Goal: Task Accomplishment & Management: Use online tool/utility

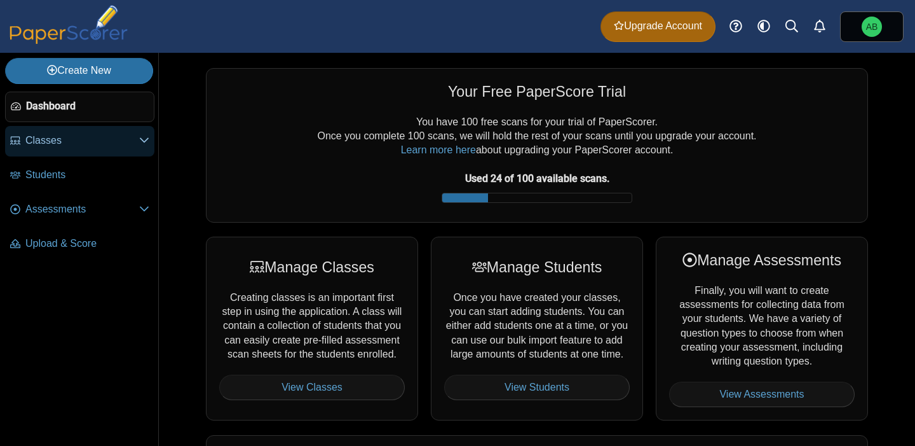
click at [112, 137] on span "Classes" at bounding box center [82, 140] width 114 height 14
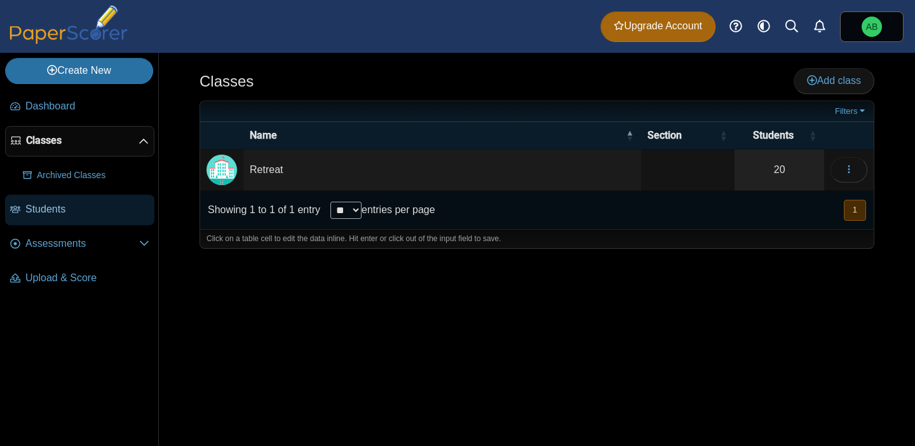
click at [57, 210] on span "Students" at bounding box center [87, 209] width 124 height 14
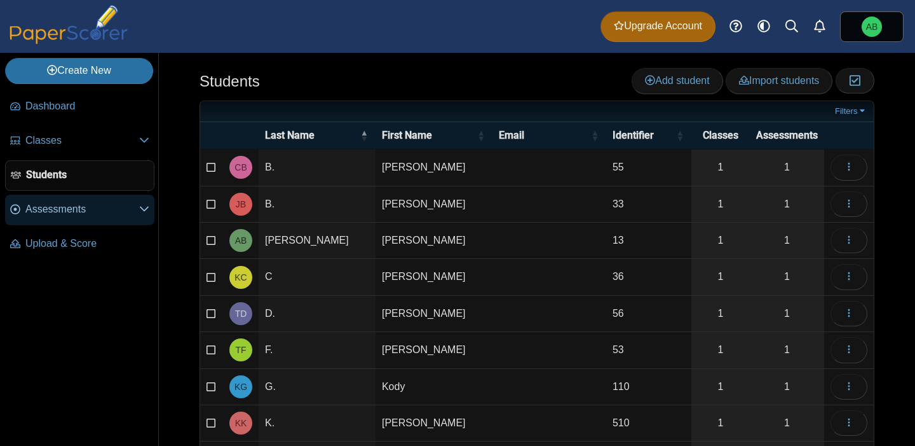
click at [86, 214] on span "Assessments" at bounding box center [82, 209] width 114 height 14
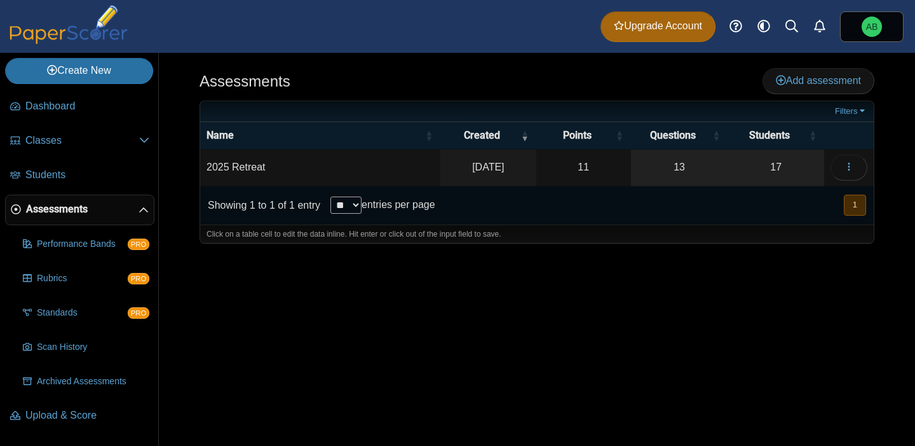
click at [294, 297] on div "Assessments Add assessment 11" at bounding box center [537, 249] width 756 height 393
click at [857, 163] on button "button" at bounding box center [849, 166] width 37 height 25
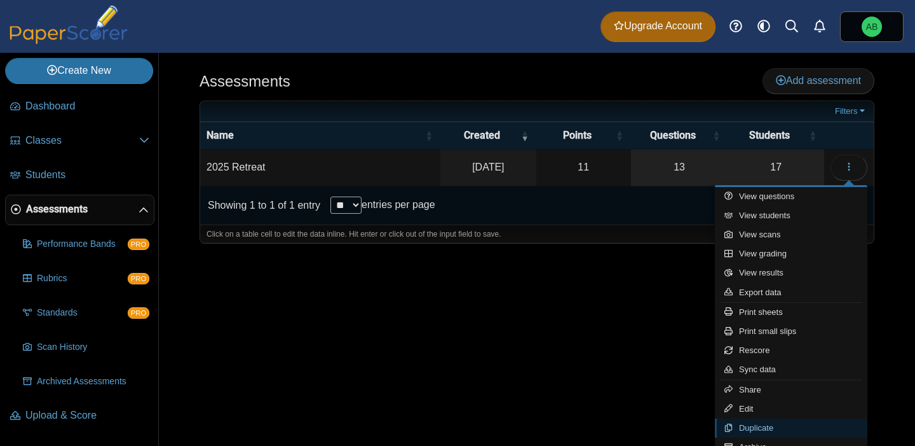
click at [768, 428] on link "Duplicate" at bounding box center [791, 427] width 153 height 19
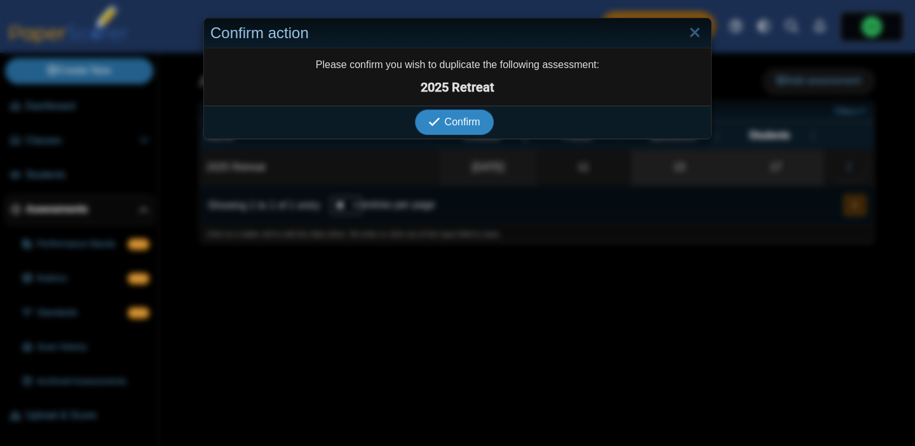
click at [449, 123] on span "Confirm" at bounding box center [463, 121] width 36 height 11
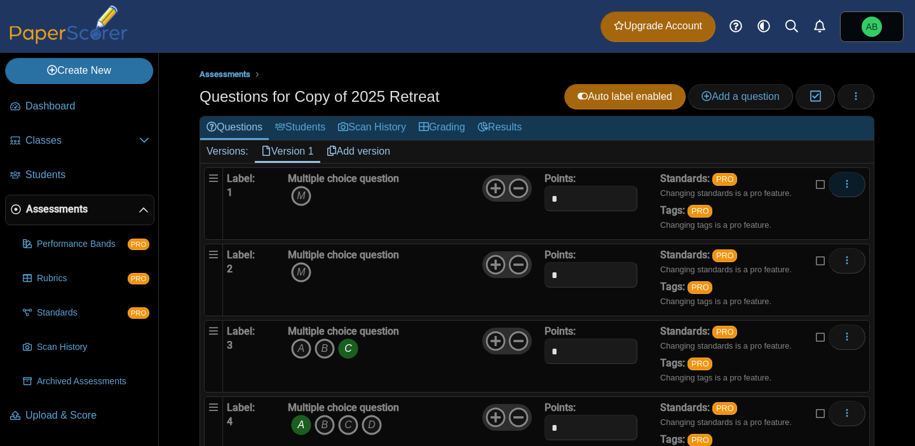
click at [843, 186] on icon "More options" at bounding box center [847, 184] width 10 height 10
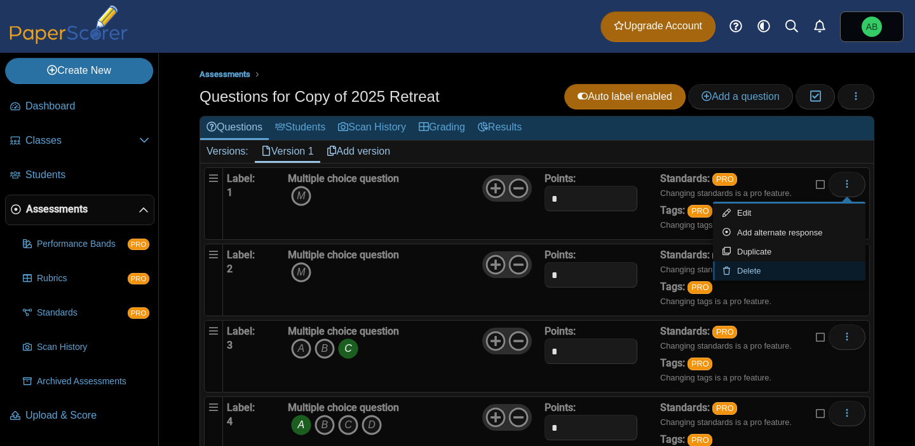
click at [755, 270] on link "Delete" at bounding box center [789, 270] width 153 height 19
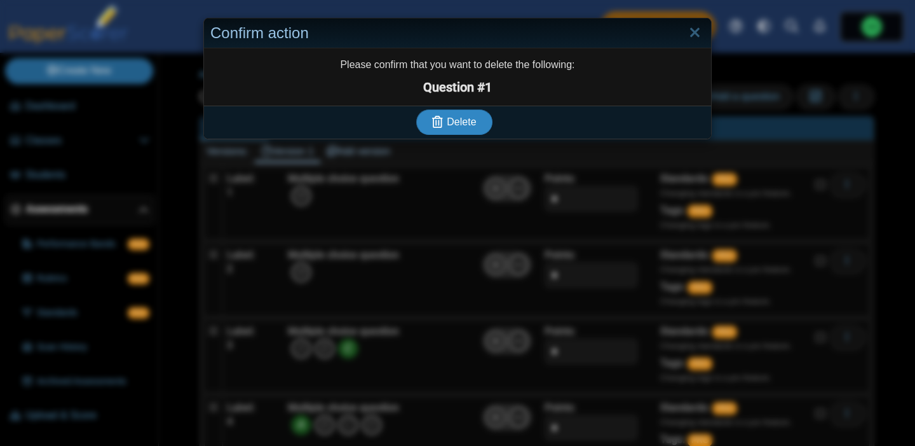
click at [467, 128] on button "Delete" at bounding box center [454, 121] width 76 height 25
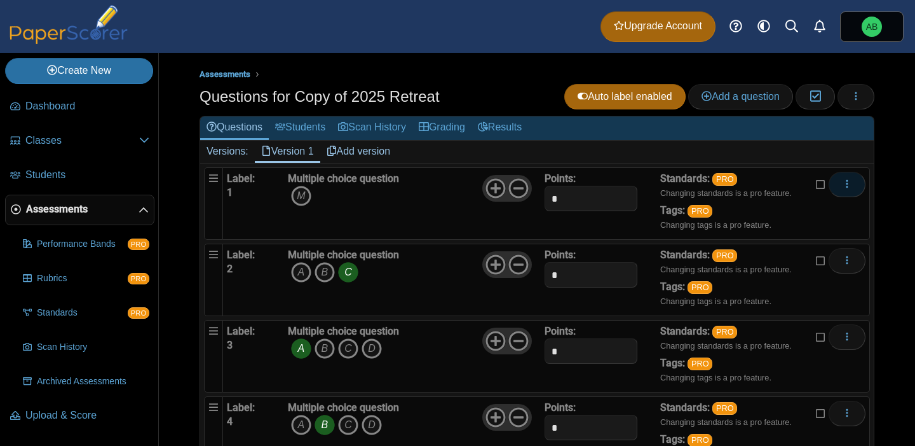
click at [852, 191] on button "More options" at bounding box center [847, 184] width 37 height 25
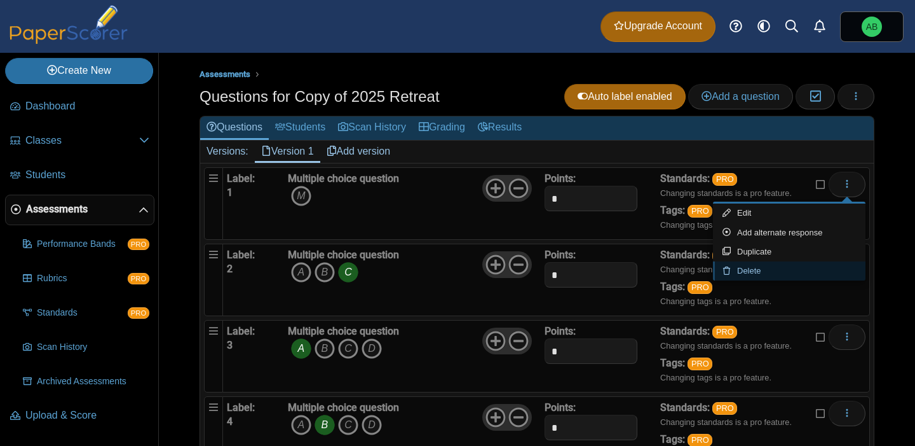
click at [771, 270] on link "Delete" at bounding box center [789, 270] width 153 height 19
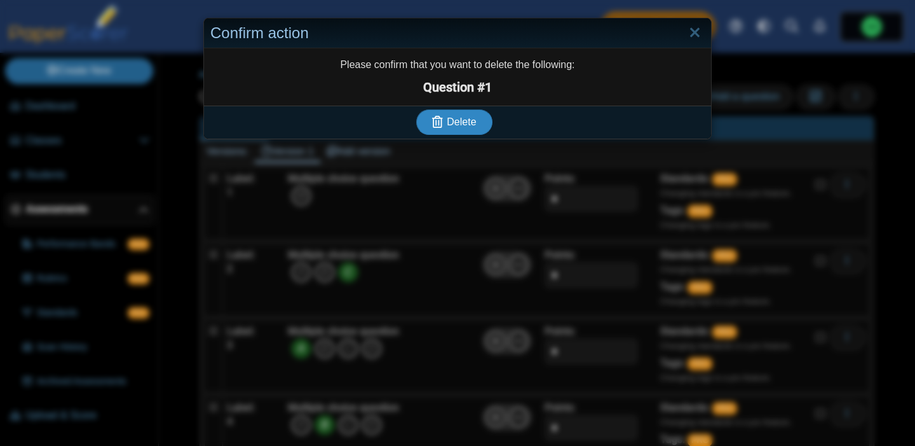
click at [453, 126] on span "Delete" at bounding box center [461, 121] width 29 height 11
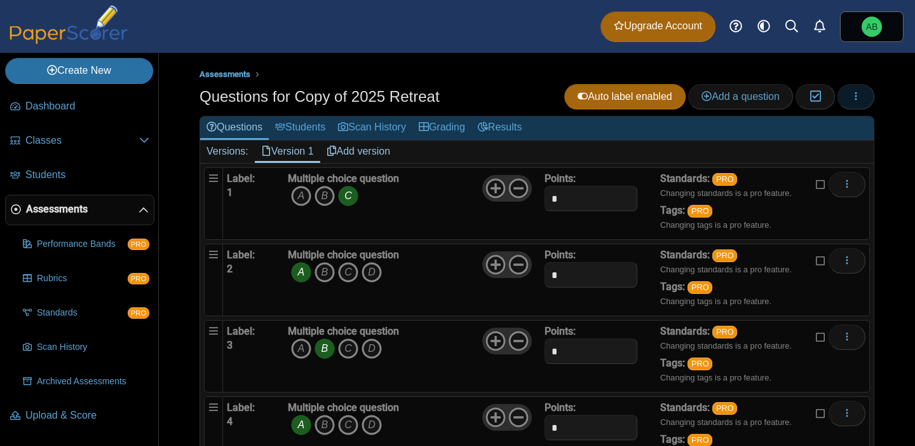
click at [859, 97] on icon "button" at bounding box center [856, 96] width 10 height 10
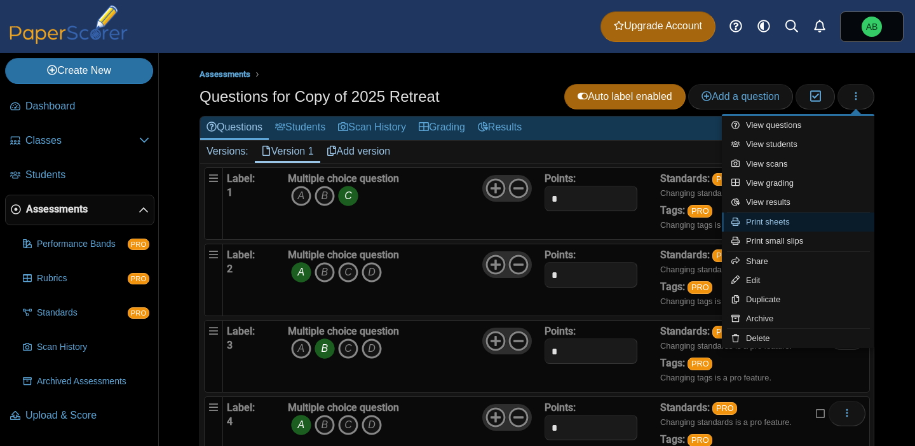
click at [774, 227] on link "Print sheets" at bounding box center [798, 221] width 153 height 19
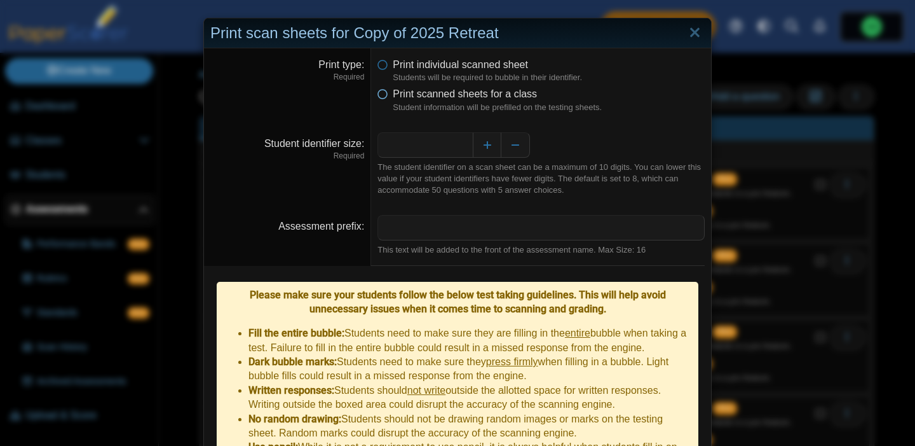
click at [386, 96] on icon at bounding box center [383, 91] width 10 height 9
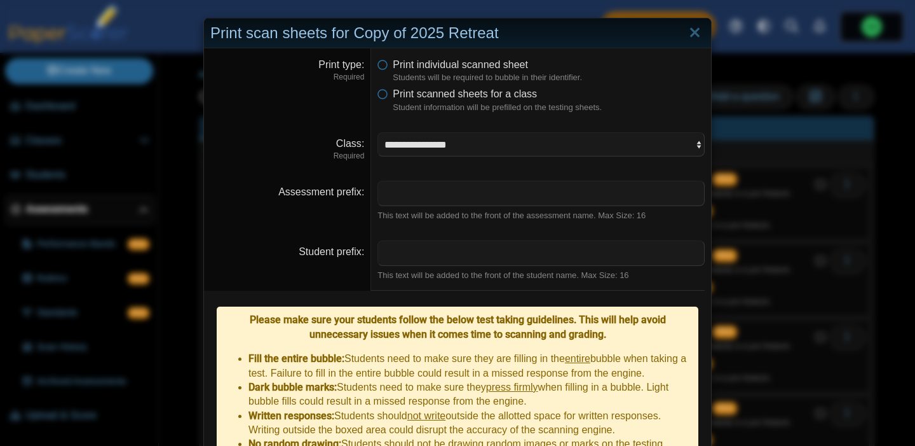
click at [383, 74] on li "Print individual scanned sheet Students will be required to bubble in their ide…" at bounding box center [541, 71] width 327 height 26
click at [384, 67] on icon at bounding box center [383, 62] width 10 height 9
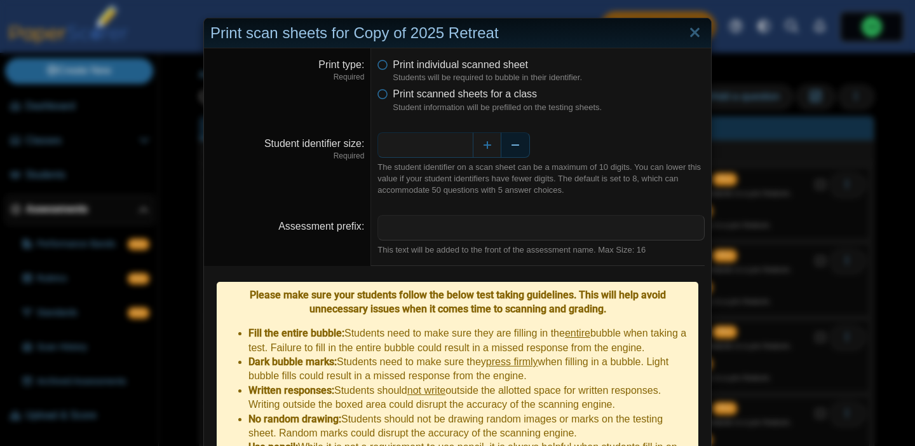
click at [514, 141] on button "Decrease" at bounding box center [515, 144] width 29 height 25
type input "*"
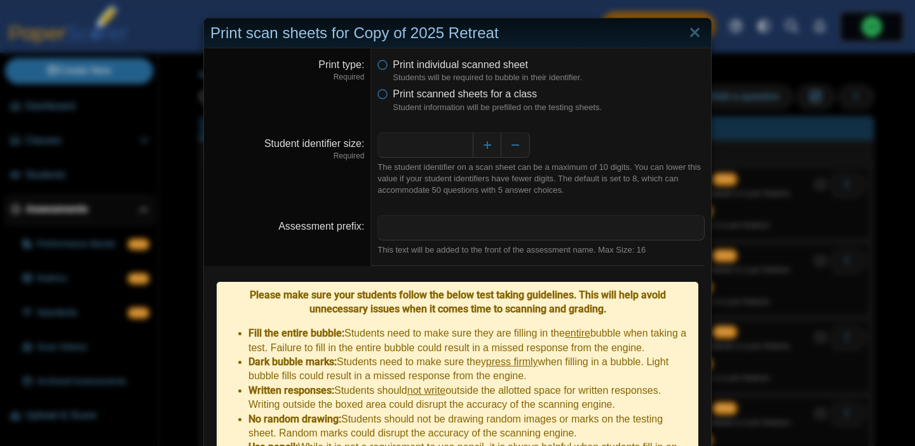
click at [391, 92] on li "Print scanned sheets for a class Student information will be prefilled on the t…" at bounding box center [541, 100] width 327 height 26
click at [388, 94] on li "Print scanned sheets for a class Student information will be prefilled on the t…" at bounding box center [541, 100] width 327 height 26
click at [386, 96] on icon at bounding box center [383, 91] width 10 height 9
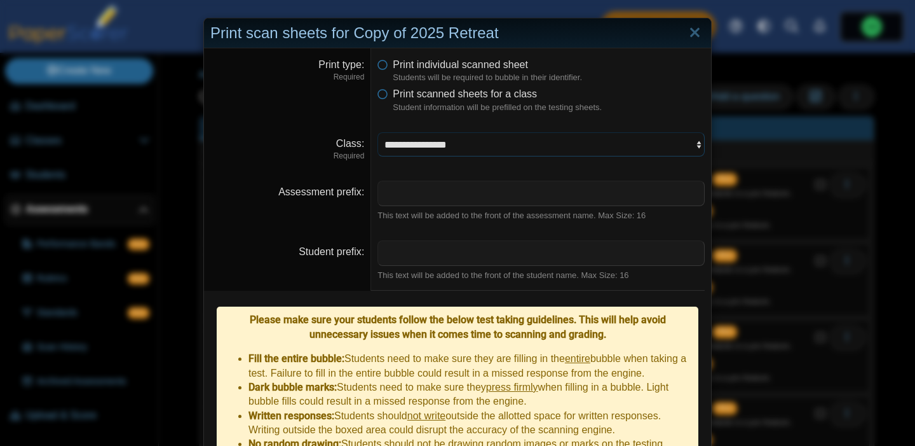
click at [445, 147] on select "**********" at bounding box center [541, 144] width 327 height 24
click at [378, 132] on select "**********" at bounding box center [541, 144] width 327 height 24
click at [383, 67] on icon at bounding box center [383, 62] width 10 height 9
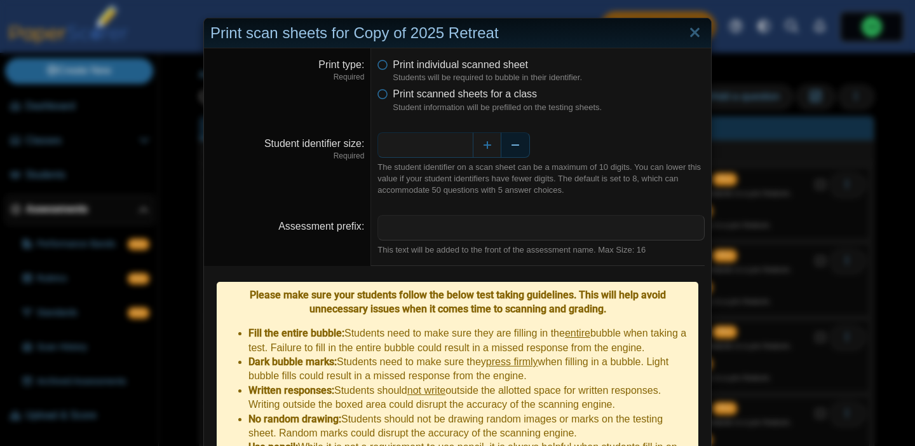
click at [512, 144] on button "Decrease" at bounding box center [515, 144] width 29 height 25
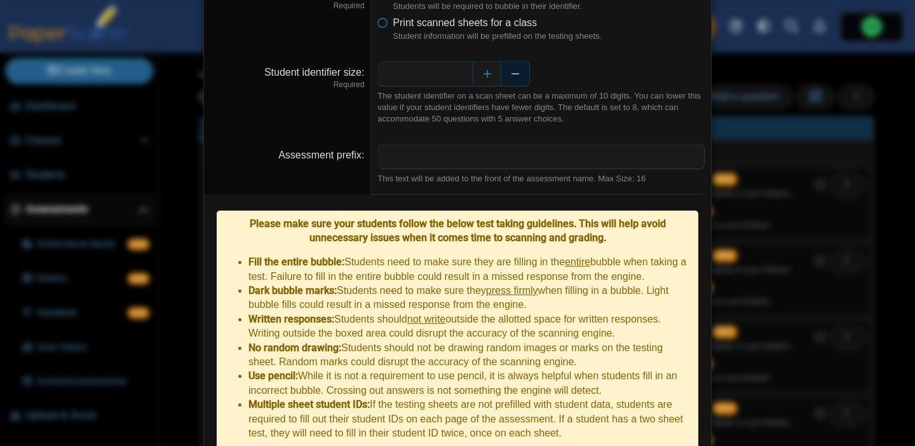
scroll to position [118, 0]
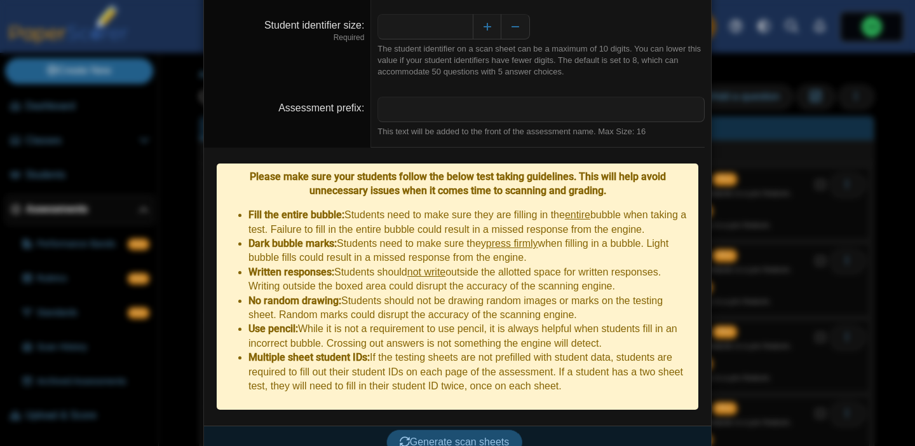
click at [438, 436] on span "Generate scan sheets" at bounding box center [455, 441] width 110 height 11
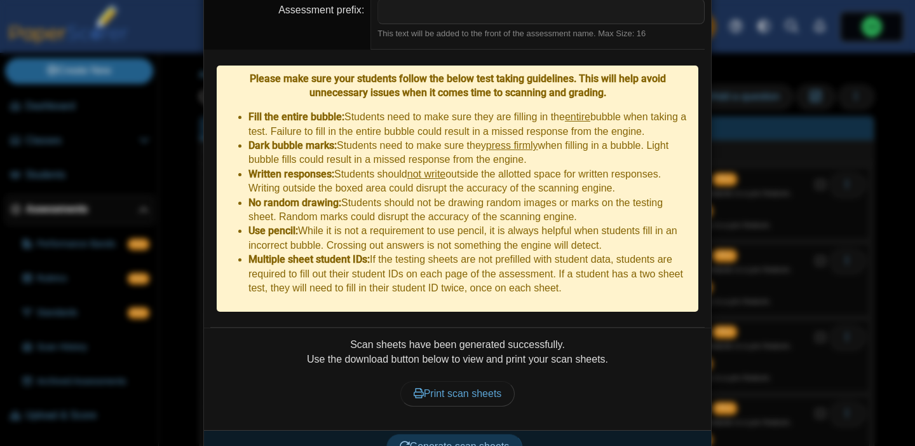
scroll to position [221, 0]
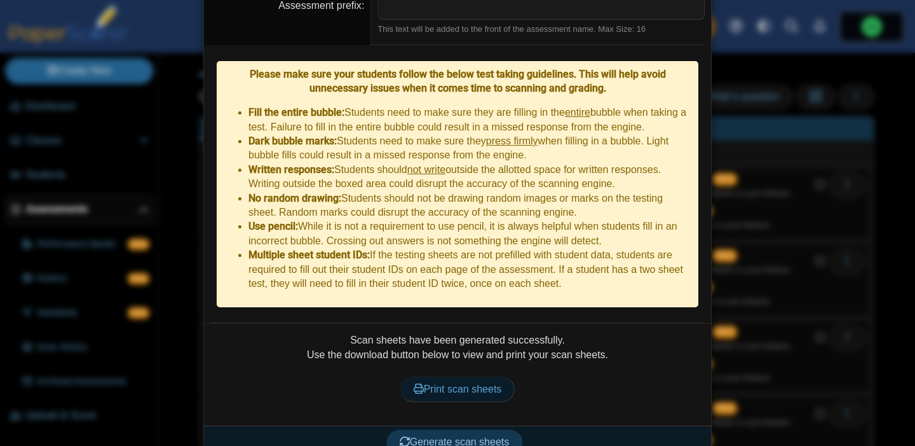
click at [460, 383] on span "Print scan sheets" at bounding box center [458, 388] width 88 height 11
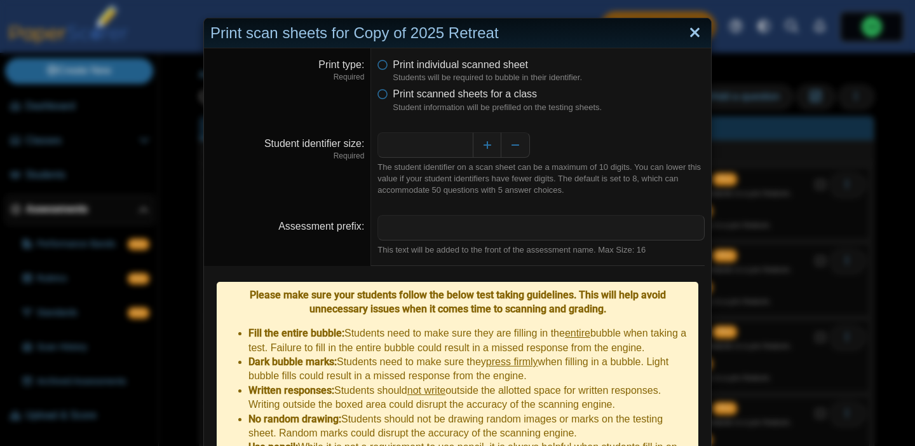
click at [702, 31] on link "Close" at bounding box center [695, 33] width 20 height 22
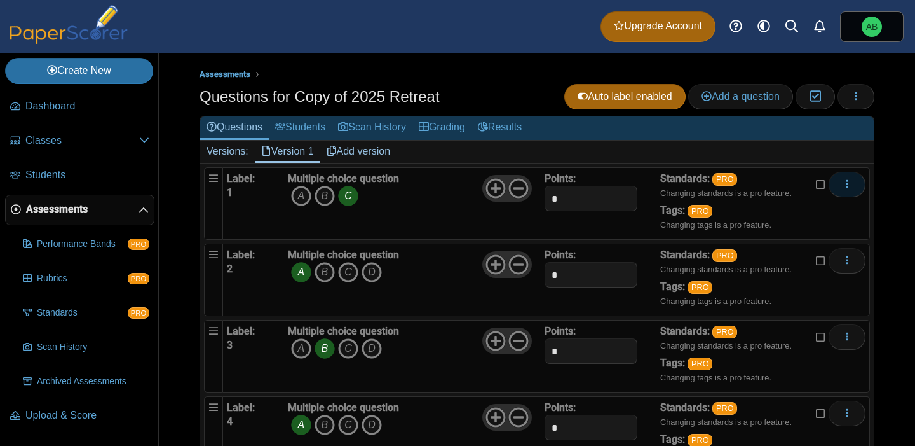
click at [852, 186] on icon "More options" at bounding box center [847, 184] width 10 height 10
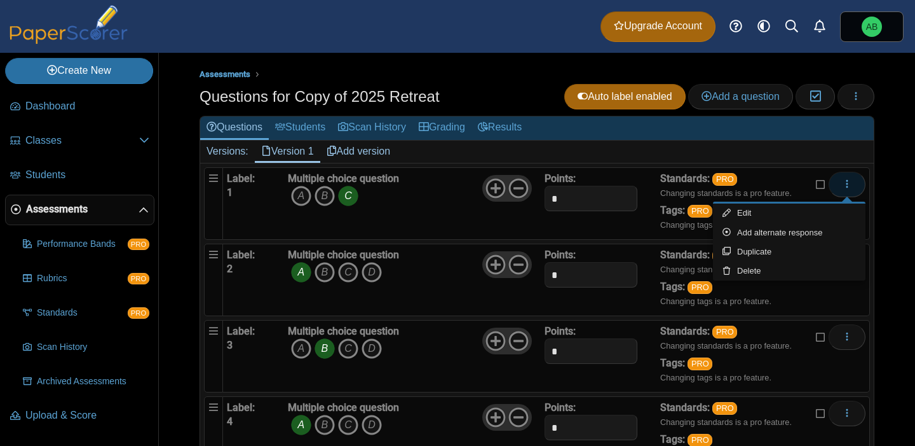
click at [852, 186] on icon "More options" at bounding box center [847, 184] width 10 height 10
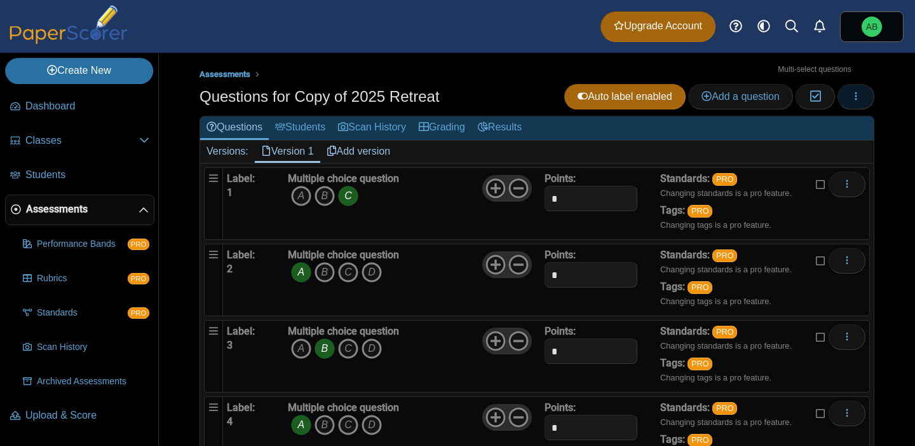
click at [854, 94] on icon "button" at bounding box center [856, 96] width 10 height 10
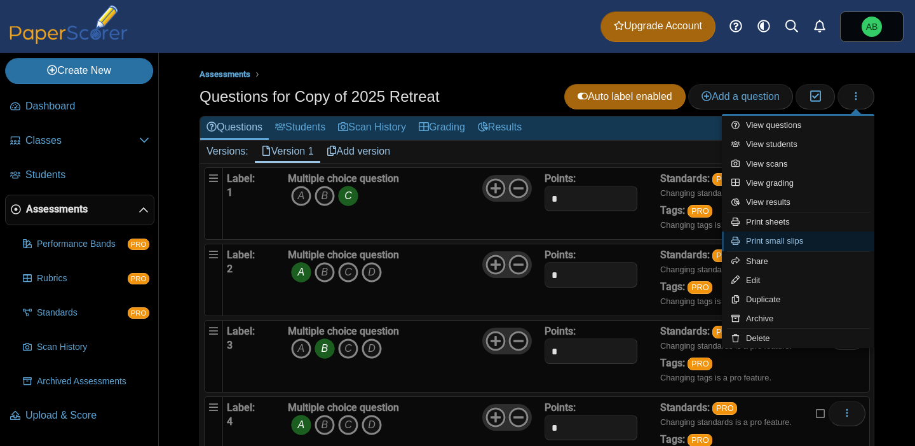
click at [782, 241] on link "Print small slips" at bounding box center [798, 240] width 153 height 19
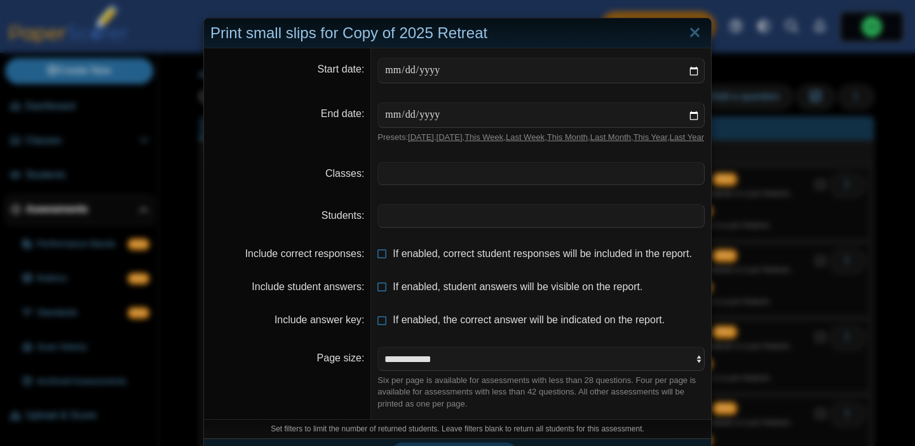
click at [426, 133] on link "Today" at bounding box center [421, 137] width 26 height 10
type input "**********"
click at [487, 135] on link "This Week" at bounding box center [484, 137] width 39 height 10
type input "**********"
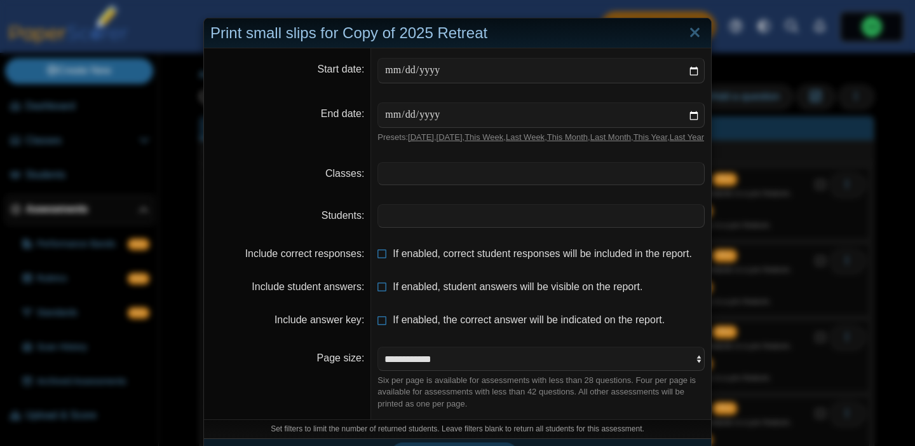
type input "**********"
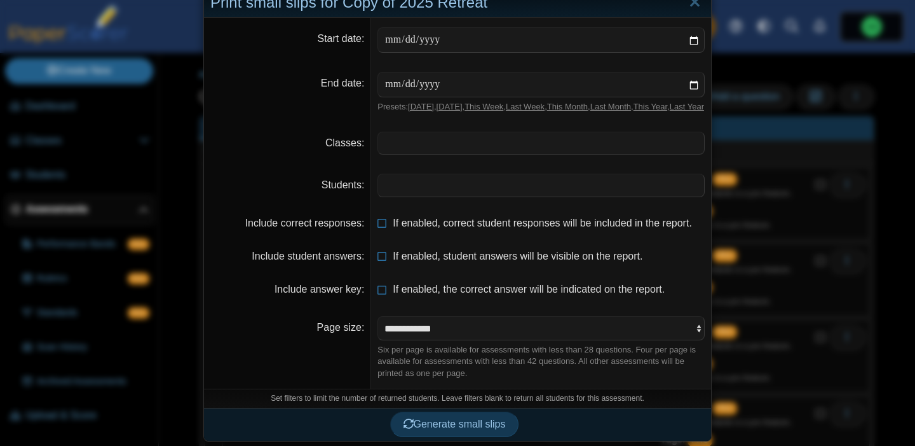
scroll to position [44, 0]
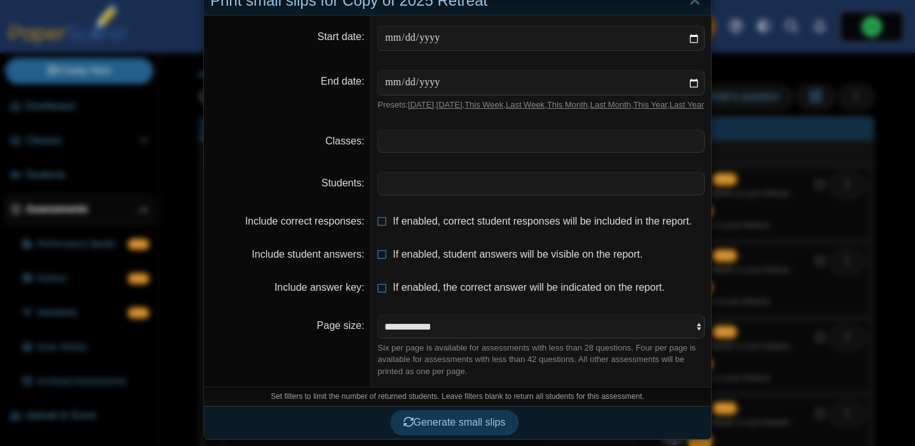
click at [491, 142] on span at bounding box center [541, 141] width 326 height 22
click at [470, 176] on span at bounding box center [541, 183] width 326 height 22
click at [459, 139] on span at bounding box center [541, 141] width 326 height 22
click at [439, 181] on span at bounding box center [541, 183] width 326 height 22
click at [439, 328] on select "**********" at bounding box center [541, 326] width 327 height 24
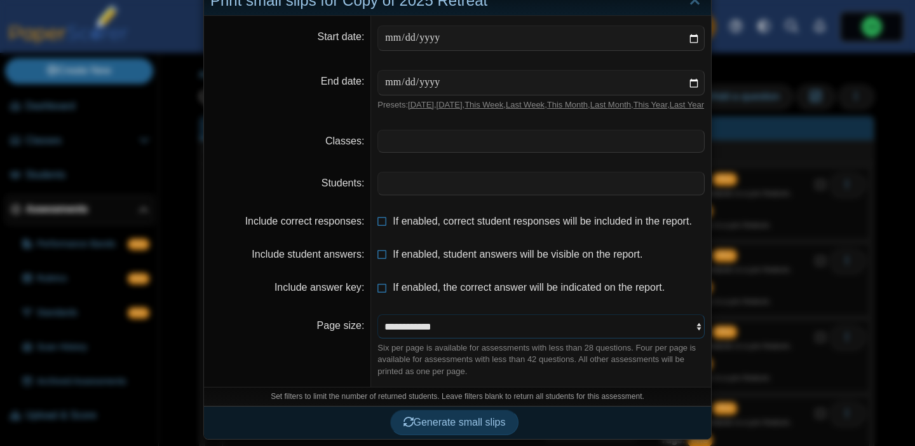
select select "**********"
click at [378, 314] on select "**********" at bounding box center [541, 326] width 327 height 24
click at [453, 418] on span "Generate small slips" at bounding box center [455, 421] width 102 height 11
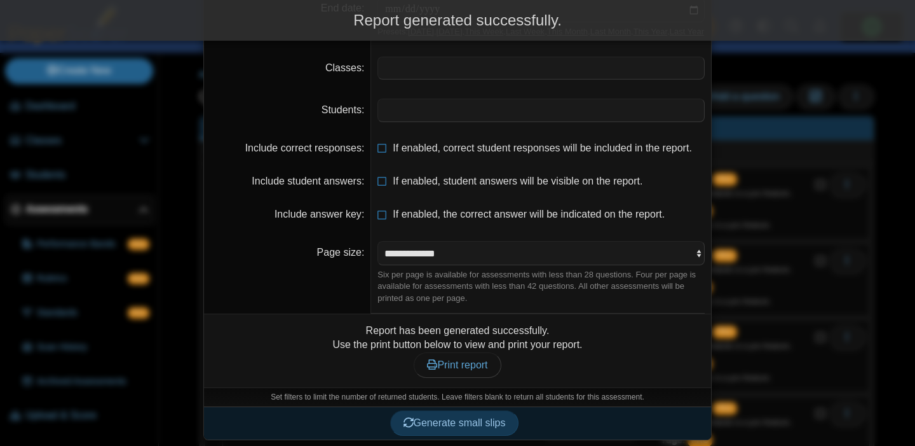
scroll to position [118, 0]
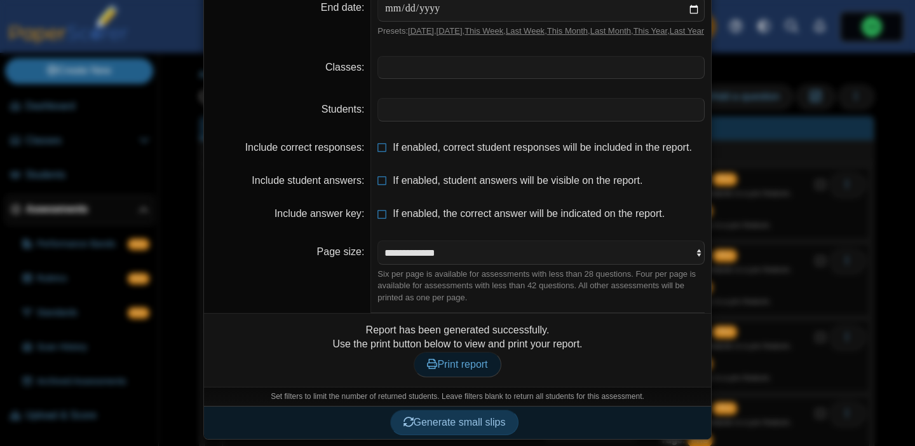
click at [484, 367] on span "Print report" at bounding box center [457, 363] width 60 height 11
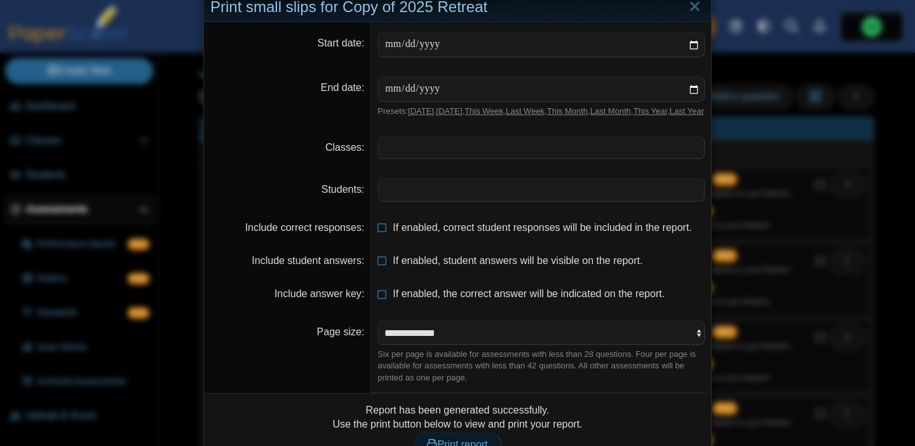
scroll to position [0, 0]
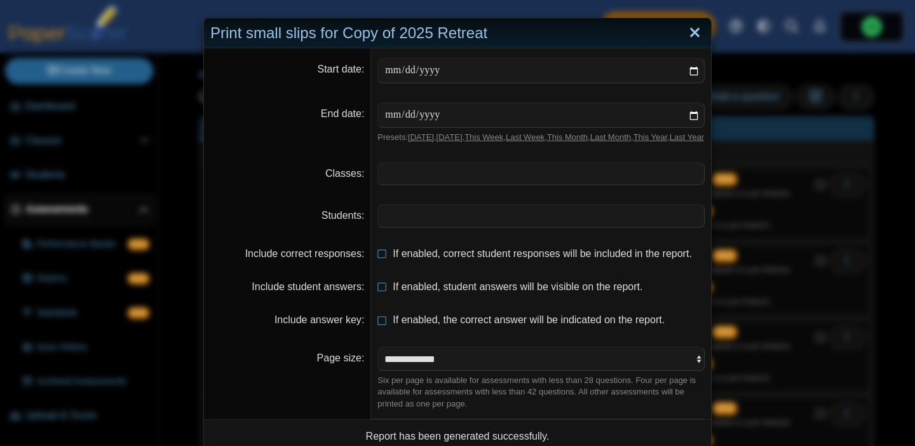
click at [694, 26] on link "Close" at bounding box center [695, 33] width 20 height 22
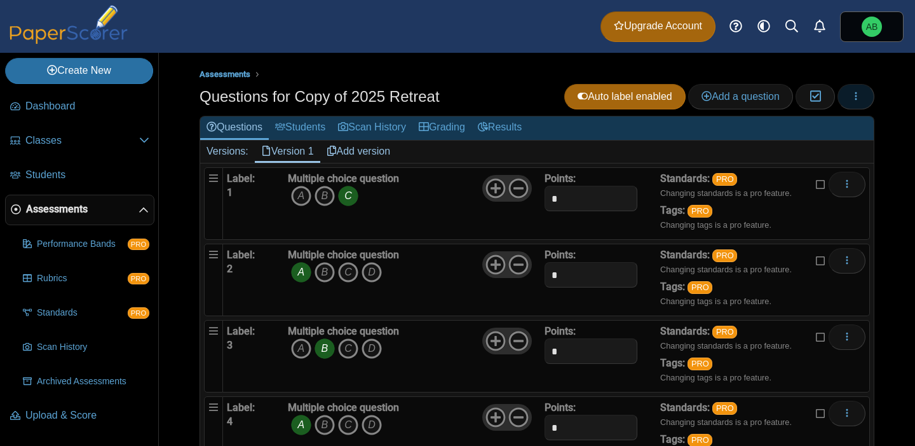
click at [860, 99] on icon "button" at bounding box center [856, 96] width 10 height 10
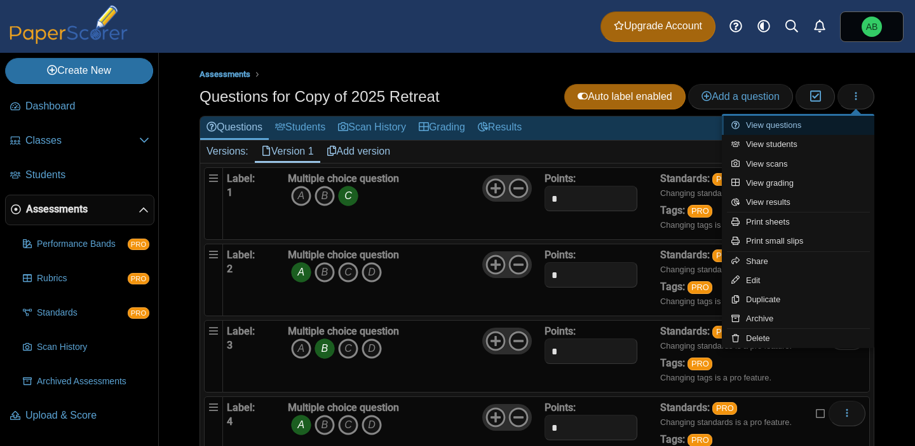
click at [791, 126] on link "View questions" at bounding box center [798, 125] width 153 height 19
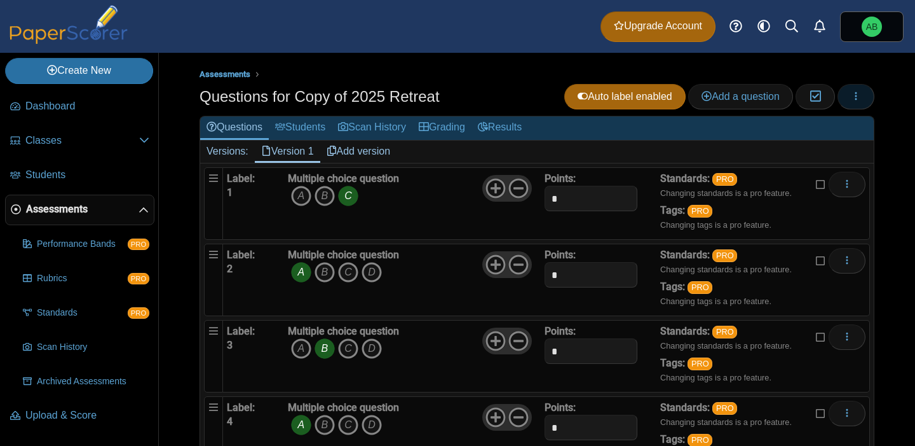
click at [864, 92] on button "button" at bounding box center [856, 96] width 37 height 25
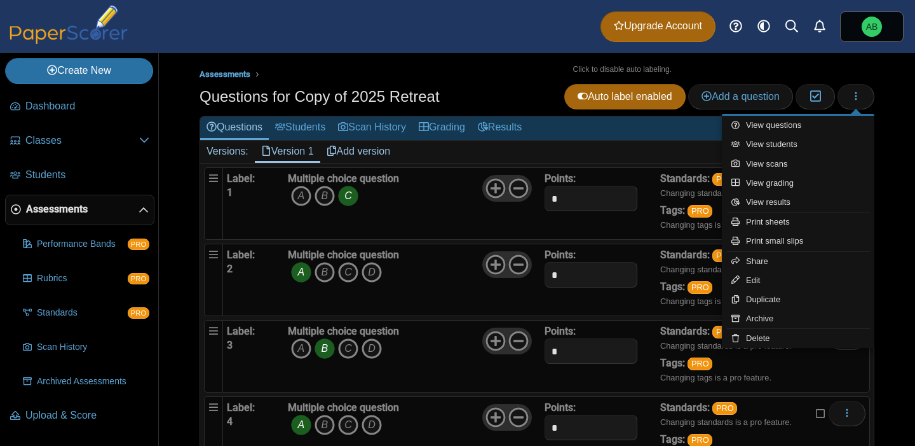
click at [534, 64] on div "Assessments Questions for Copy of 2025 Retreat Auto label enabled Add a questio…" at bounding box center [537, 249] width 756 height 393
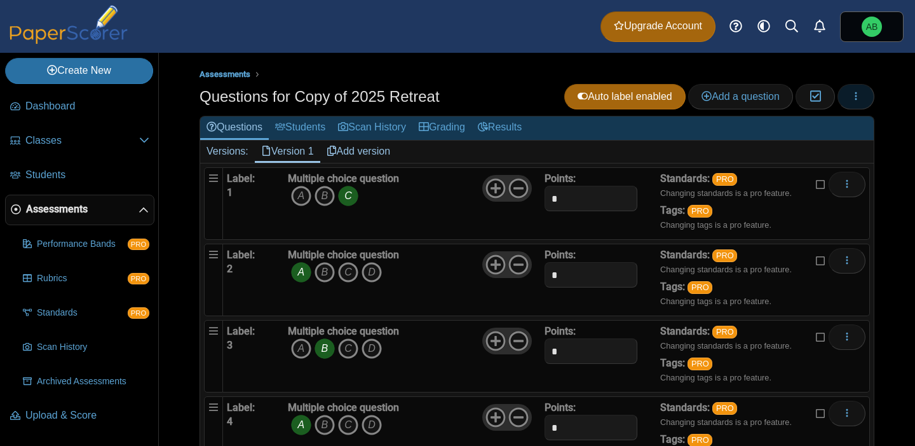
click at [861, 96] on icon "button" at bounding box center [856, 96] width 10 height 10
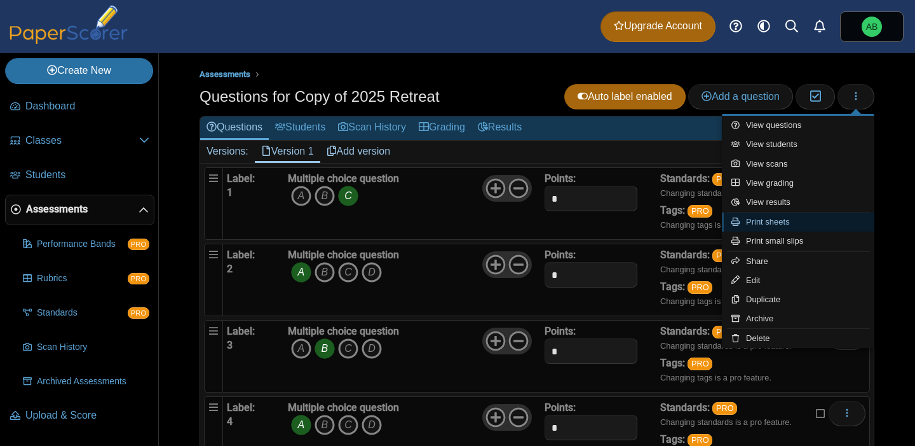
click at [793, 221] on link "Print sheets" at bounding box center [798, 221] width 153 height 19
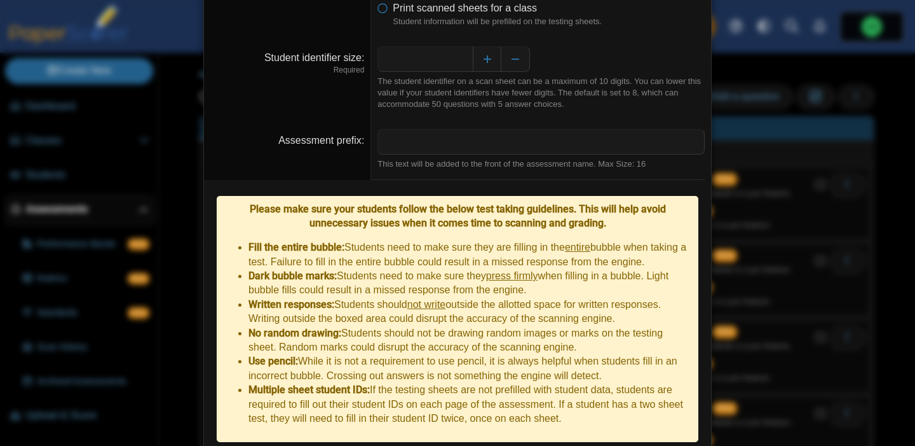
scroll to position [118, 0]
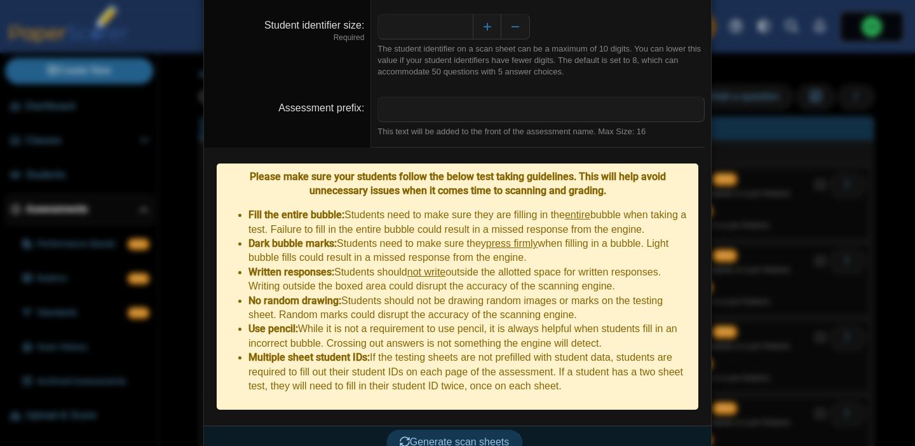
click at [801, 227] on div "**********" at bounding box center [457, 223] width 915 height 446
